Goal: Task Accomplishment & Management: Manage account settings

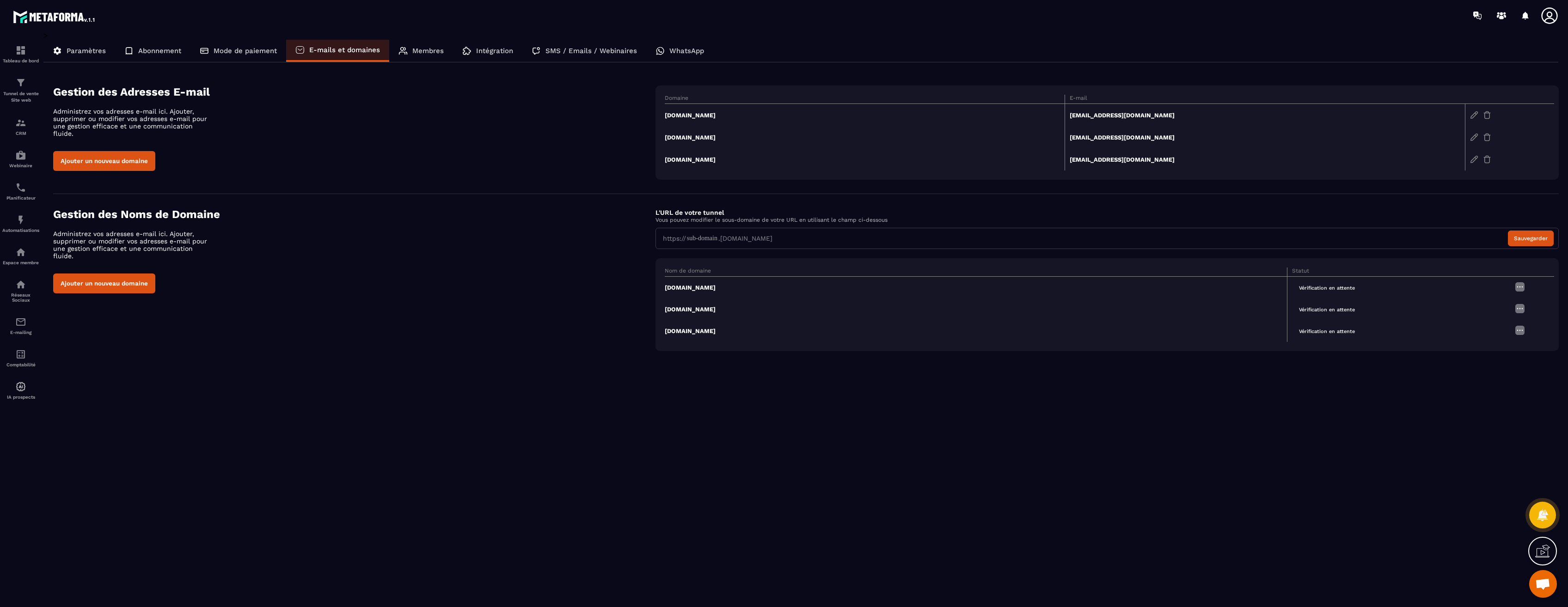
click at [1323, 290] on span "Vérification en attente" at bounding box center [1327, 287] width 70 height 10
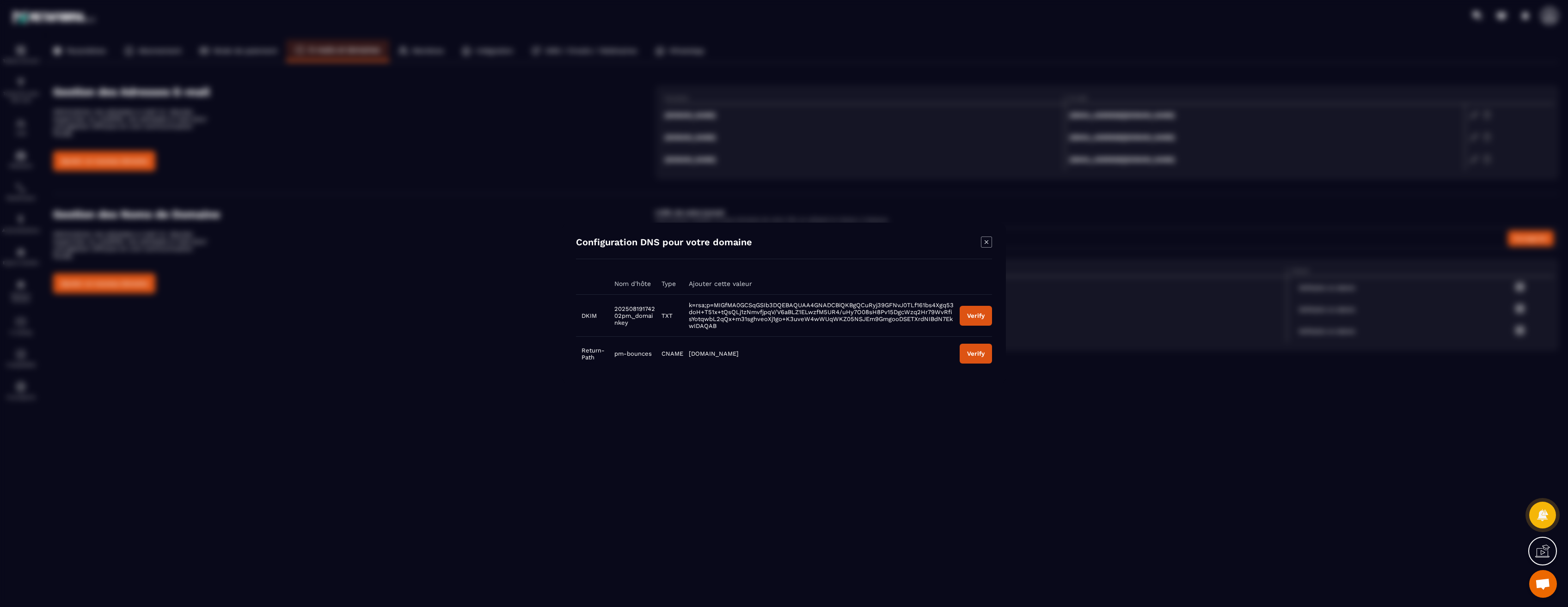
click at [976, 319] on div "Verify" at bounding box center [975, 315] width 18 height 6
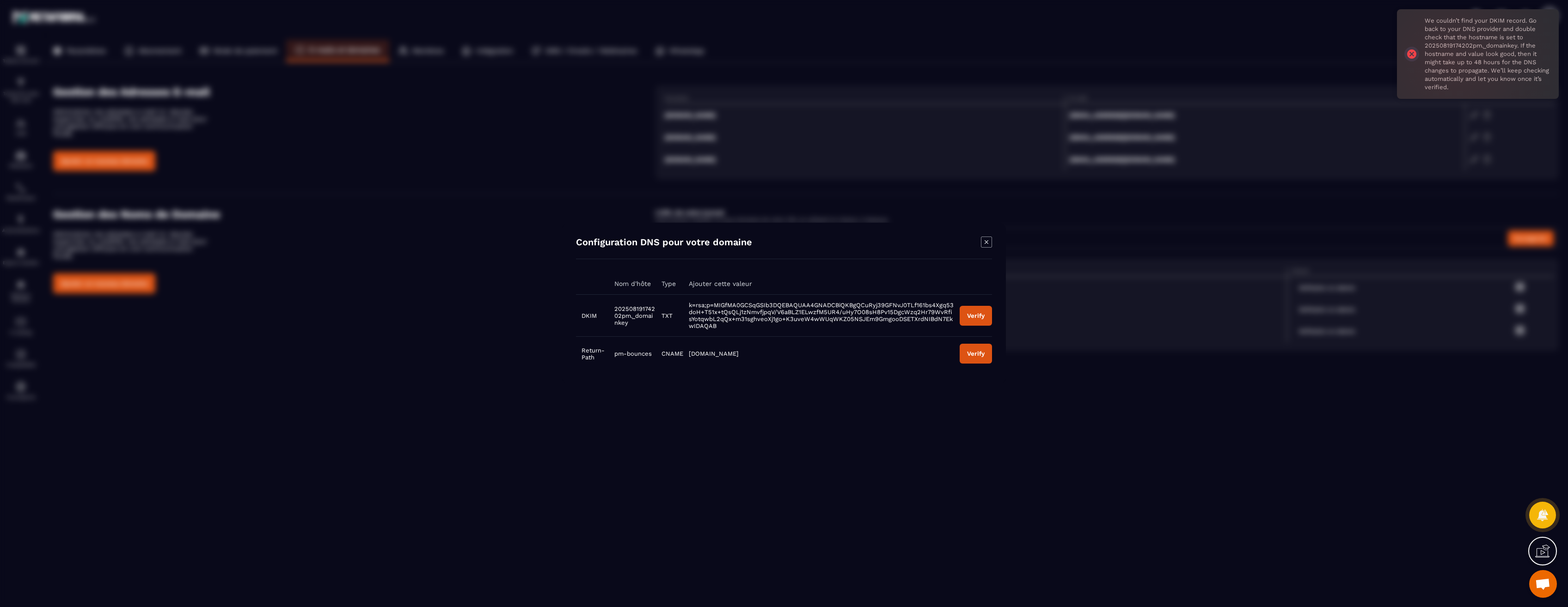
click at [986, 242] on icon "Modal window" at bounding box center [987, 242] width 11 height 11
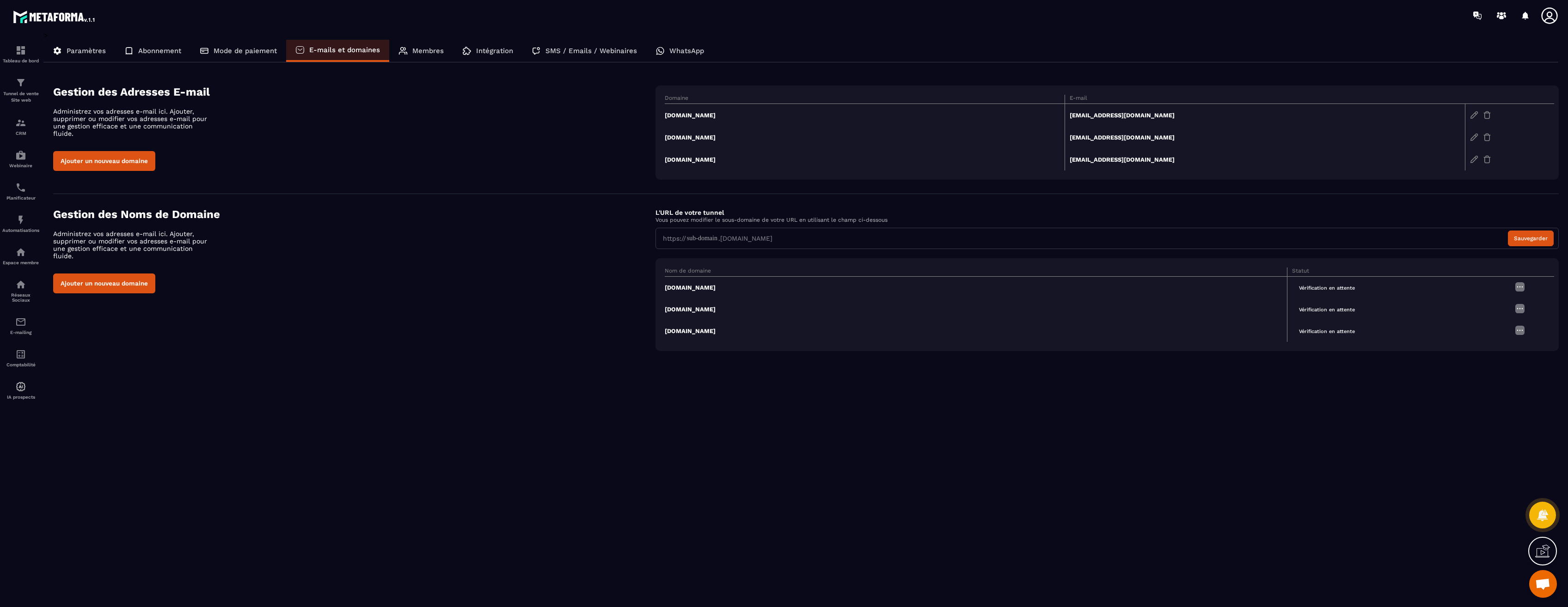
click at [724, 307] on td "mkt.equilibractions.fr" at bounding box center [976, 309] width 623 height 21
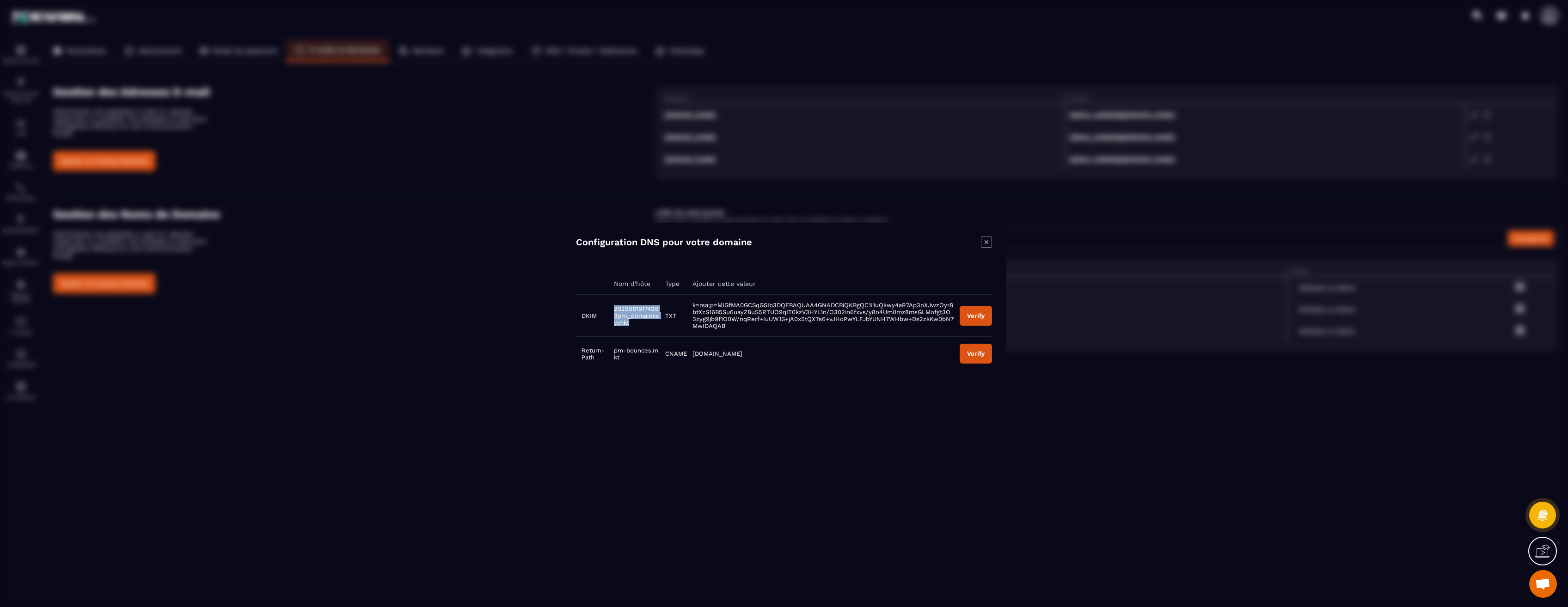
drag, startPoint x: 611, startPoint y: 307, endPoint x: 653, endPoint y: 322, distance: 44.6
click at [653, 322] on td "20250819174203pm._domainkey.mkt" at bounding box center [633, 315] width 51 height 42
copy span "20250819174203pm._domainkey.mkt"
drag, startPoint x: 693, startPoint y: 303, endPoint x: 733, endPoint y: 326, distance: 46.1
click at [733, 326] on td "k=rsa;p=MIGfMA0GCSqGSIb3DQEBAQUAA4GNADCBiQKBgQC1I1uQkwy4aR7Ap3nXJwzOyr8btXzS16B…" at bounding box center [821, 315] width 267 height 42
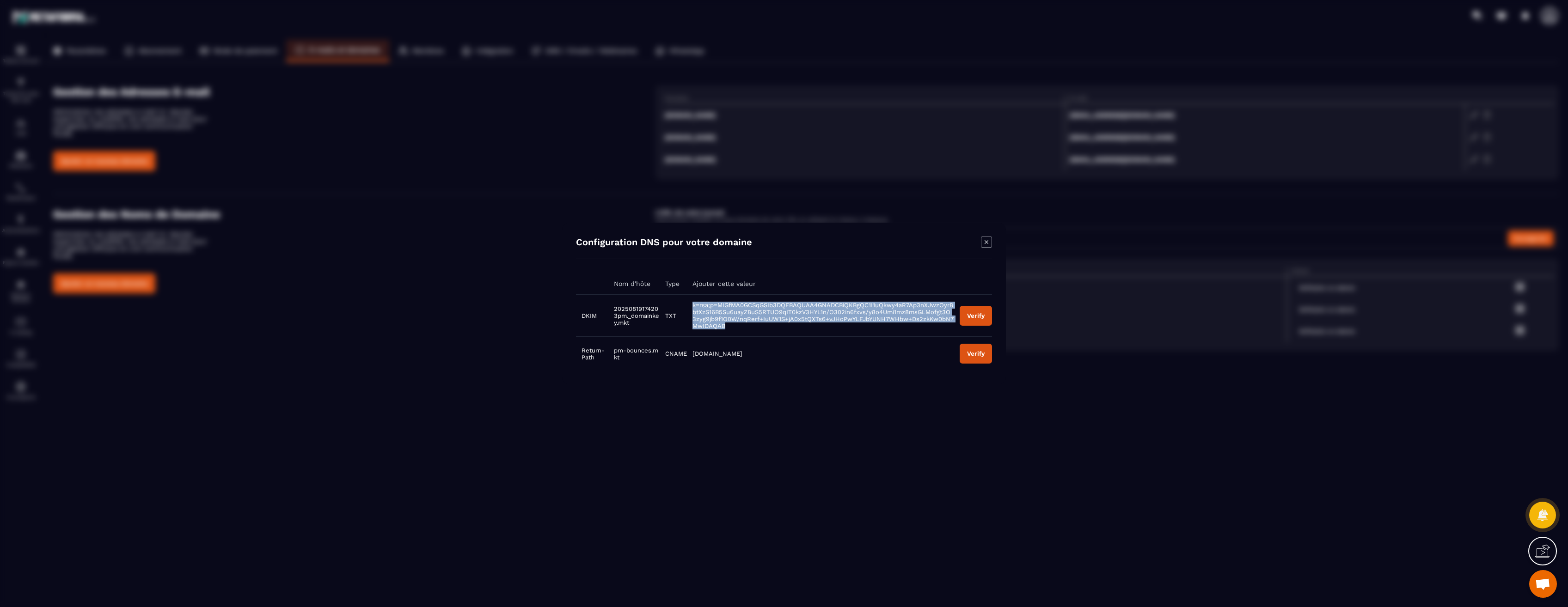
copy span "k=rsa;p=MIGfMA0GCSqGSIb3DQEBAQUAA4GNADCBiQKBgQC1I1uQkwy4aR7Ap3nXJwzOyr8btXzS16B…"
click at [986, 245] on icon "Modal window" at bounding box center [987, 242] width 11 height 11
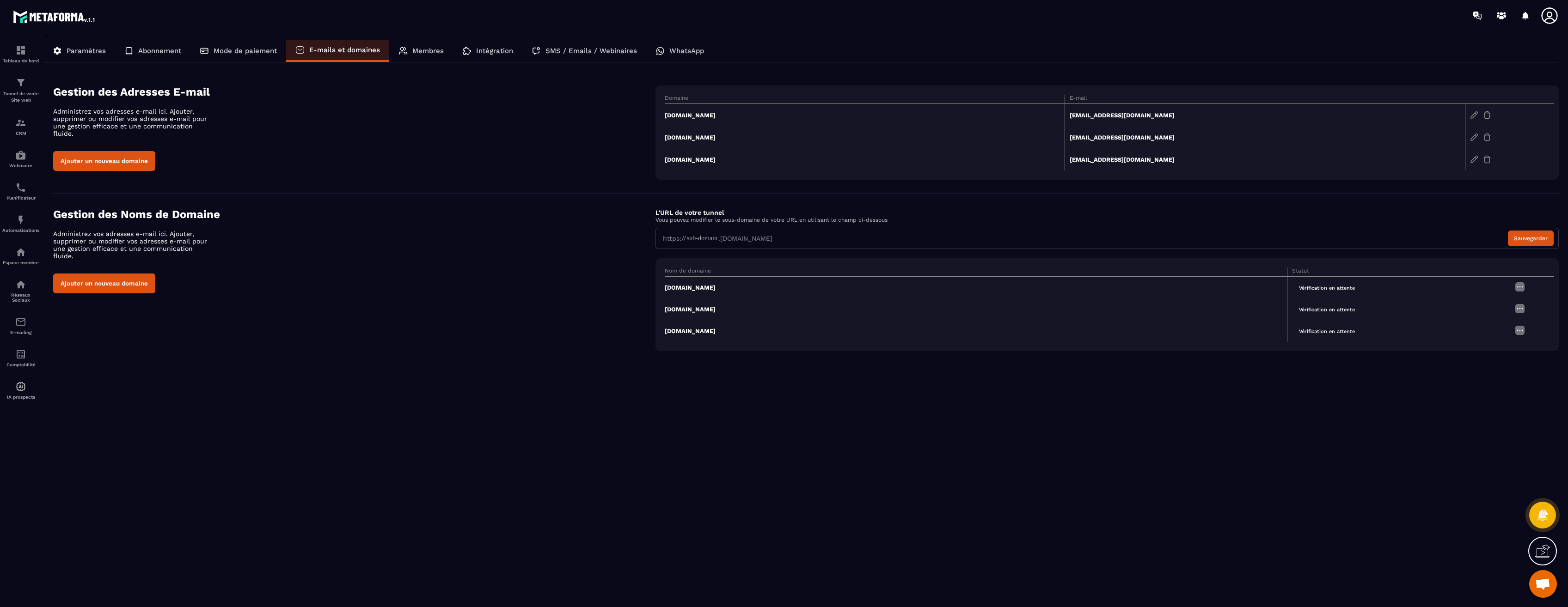
click at [699, 332] on td "trk.equilibractions.fr" at bounding box center [976, 331] width 623 height 21
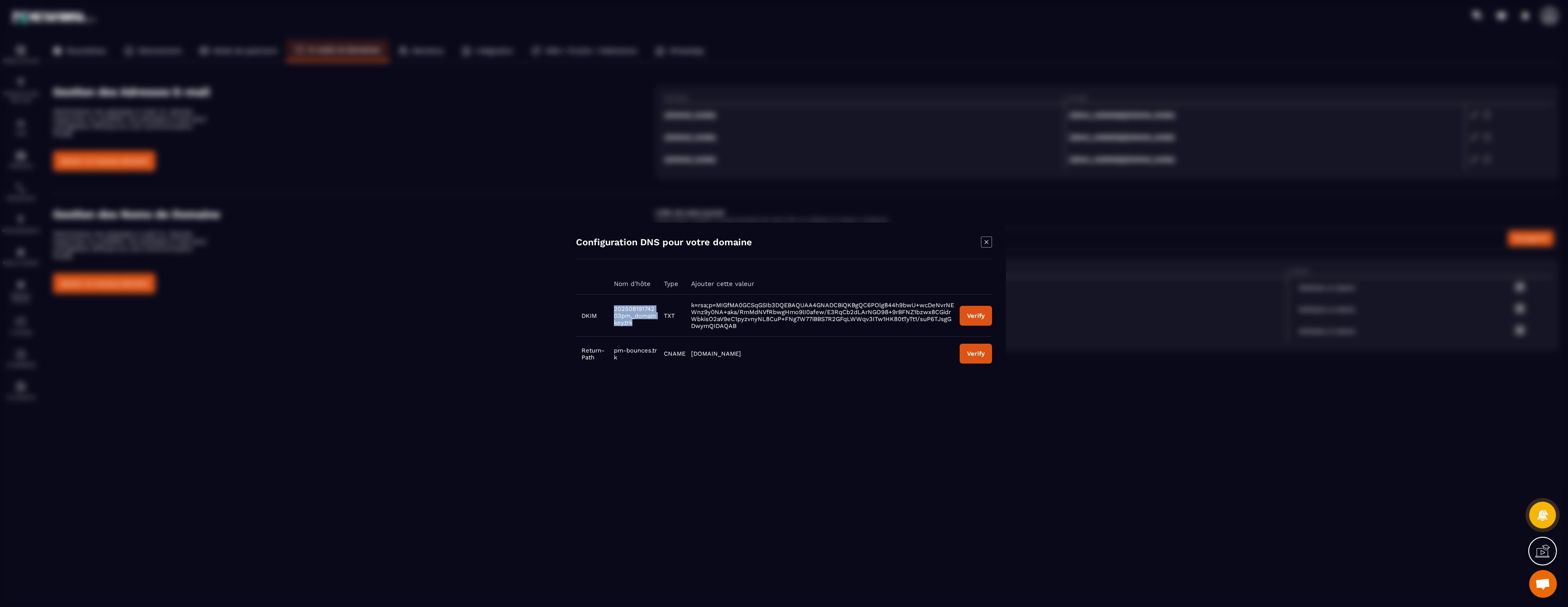
drag, startPoint x: 615, startPoint y: 310, endPoint x: 644, endPoint y: 323, distance: 31.8
click at [644, 323] on td "20250819174203pm._domainkey.trk" at bounding box center [632, 315] width 49 height 42
copy span "20250819174203pm._domainkey.trk"
drag, startPoint x: 690, startPoint y: 305, endPoint x: 741, endPoint y: 326, distance: 55.2
click at [741, 326] on td "k=rsa;p=MIGfMA0GCSqGSIb3DQEBAQUAA4GNADCBiQKBgQC6POlg844h9bwU+wcDeNvrNEWnz9y0NA+…" at bounding box center [820, 315] width 269 height 42
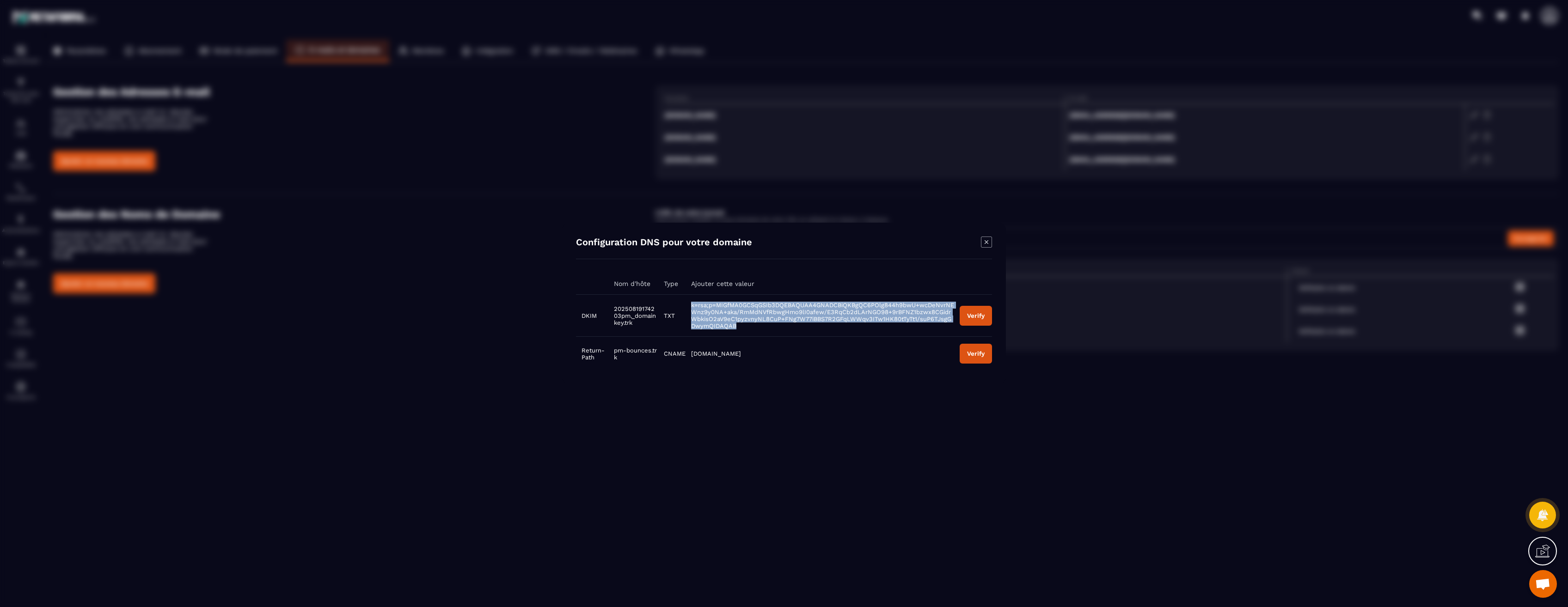
copy span "k=rsa;p=MIGfMA0GCSqGSIb3DQEBAQUAA4GNADCBiQKBgQC6POlg844h9bwU+wcDeNvrNEWnz9y0NA+…"
drag, startPoint x: 990, startPoint y: 241, endPoint x: 1178, endPoint y: 258, distance: 188.8
click at [990, 242] on icon "Modal window" at bounding box center [987, 242] width 11 height 11
